Goal: Task Accomplishment & Management: Complete application form

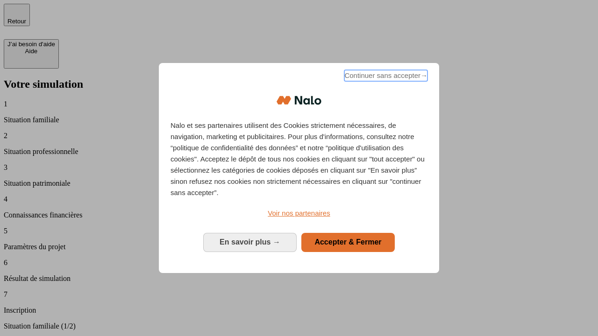
click at [385, 77] on span "Continuer sans accepter →" at bounding box center [385, 75] width 83 height 11
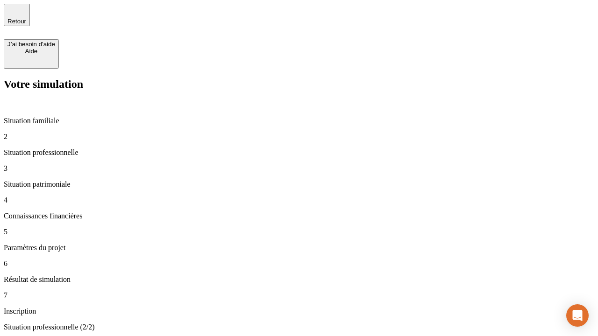
type input "30 000"
type input "1 000"
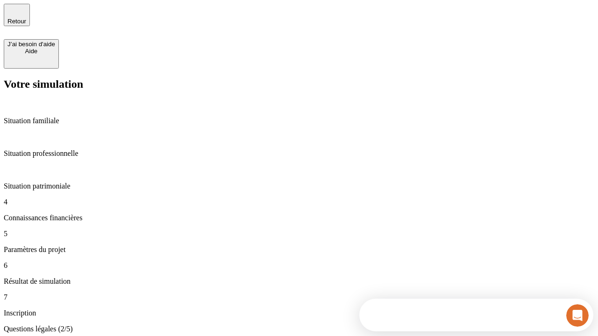
scroll to position [2, 0]
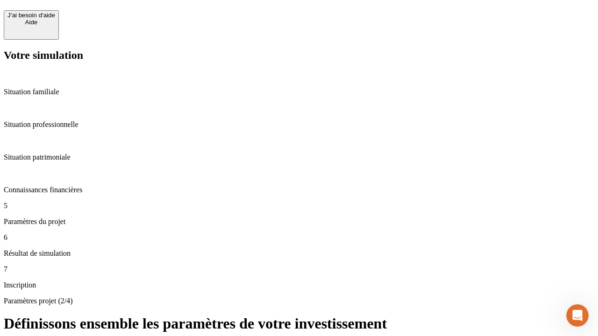
scroll to position [9, 0]
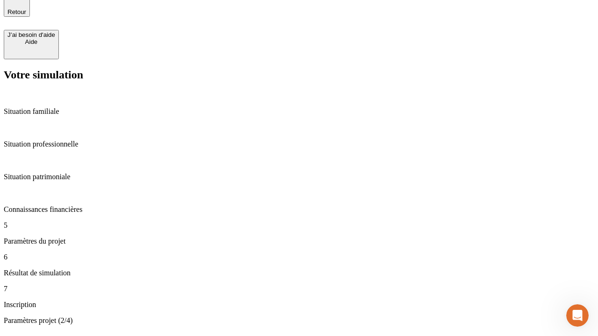
type input "65"
type input "5 000"
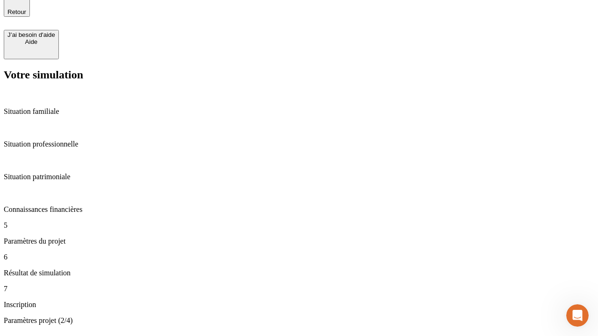
type input "640"
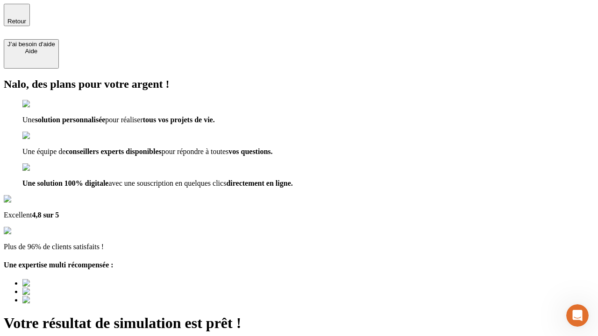
type input "[EMAIL_ADDRESS][DOMAIN_NAME]"
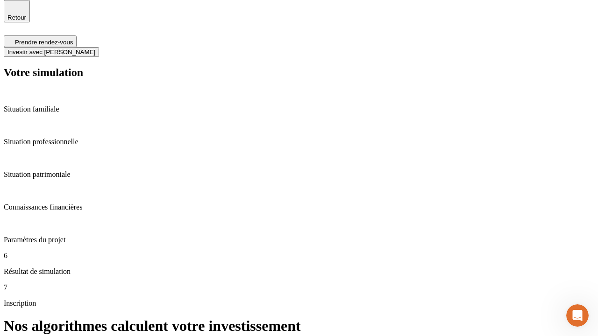
click at [95, 49] on span "Investir avec [PERSON_NAME]" at bounding box center [51, 52] width 88 height 7
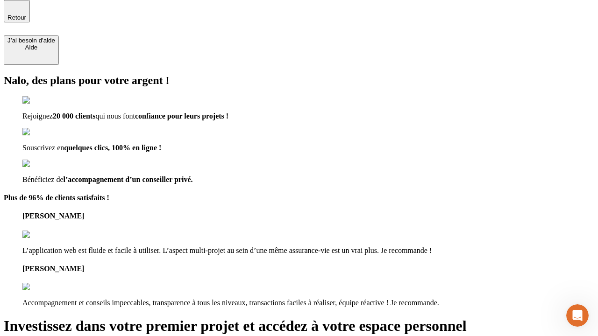
scroll to position [3, 0]
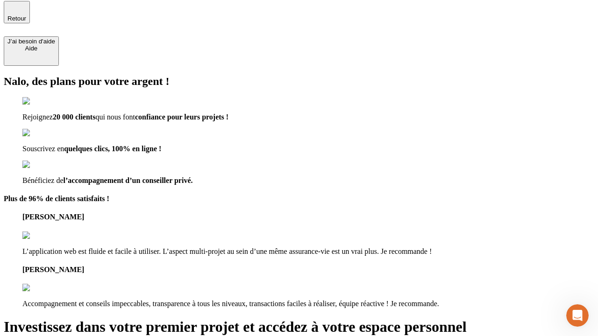
type input "abc"
